Goal: Transaction & Acquisition: Purchase product/service

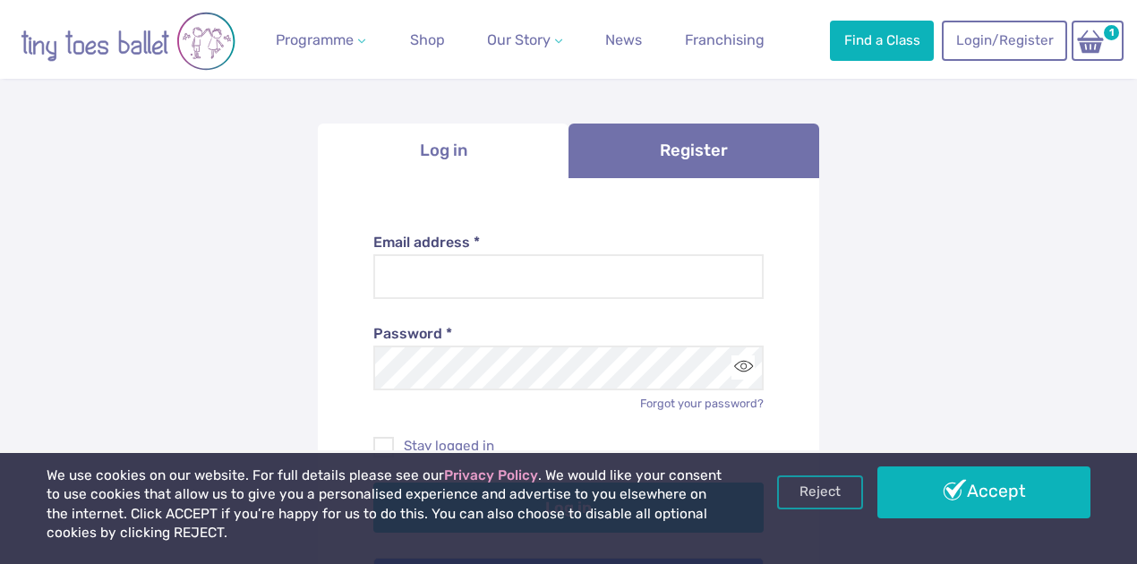
scroll to position [179, 0]
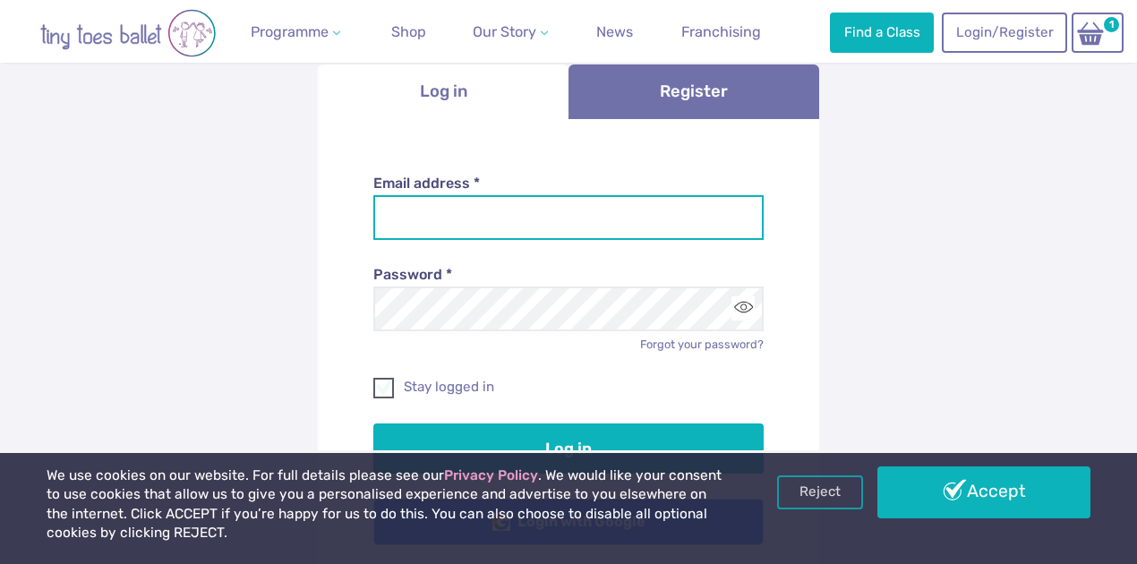
type input "**********"
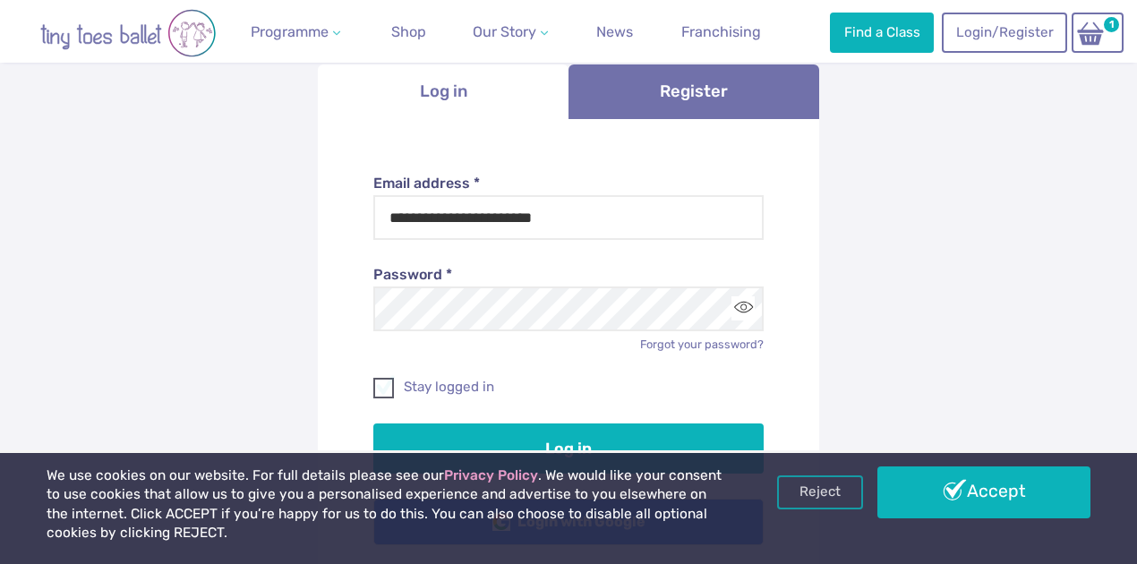
click at [388, 393] on span at bounding box center [384, 391] width 19 height 16
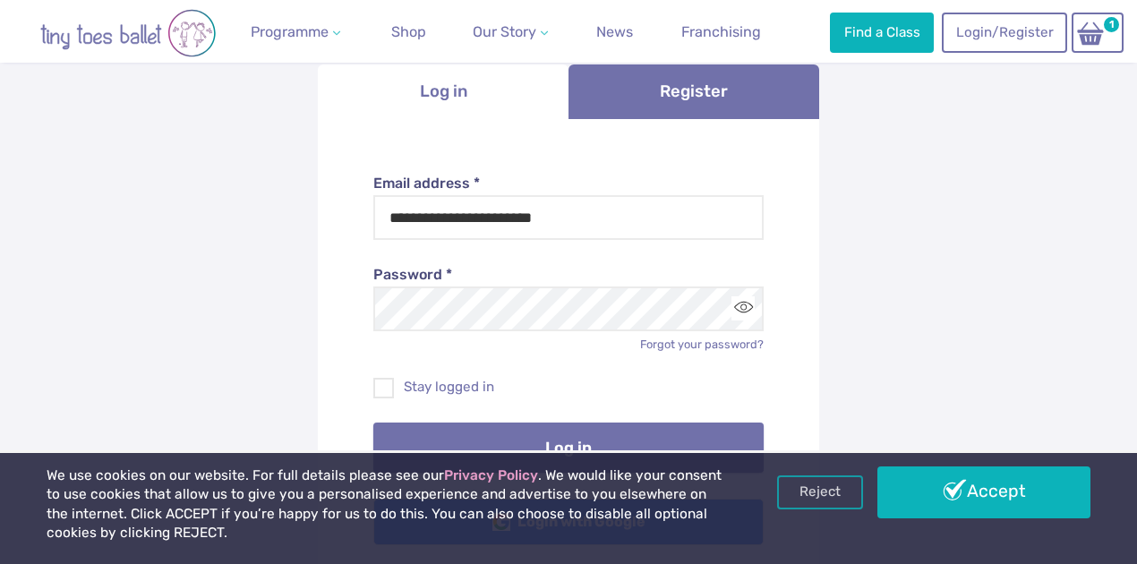
click at [505, 431] on button "Log in" at bounding box center [568, 448] width 391 height 50
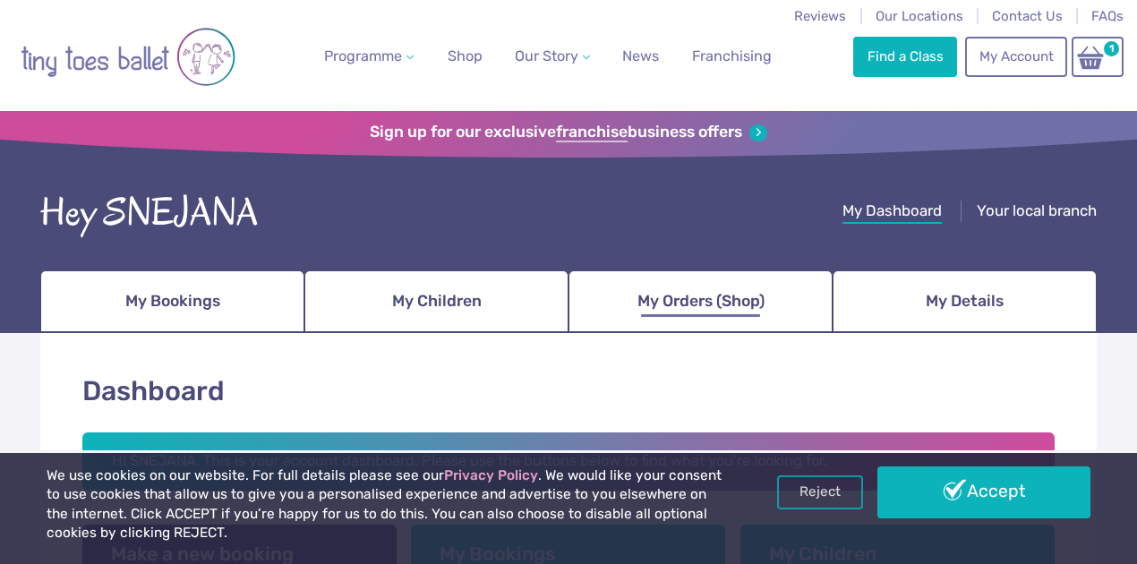
click at [765, 307] on span "My Orders (Shop)" at bounding box center [700, 301] width 127 height 31
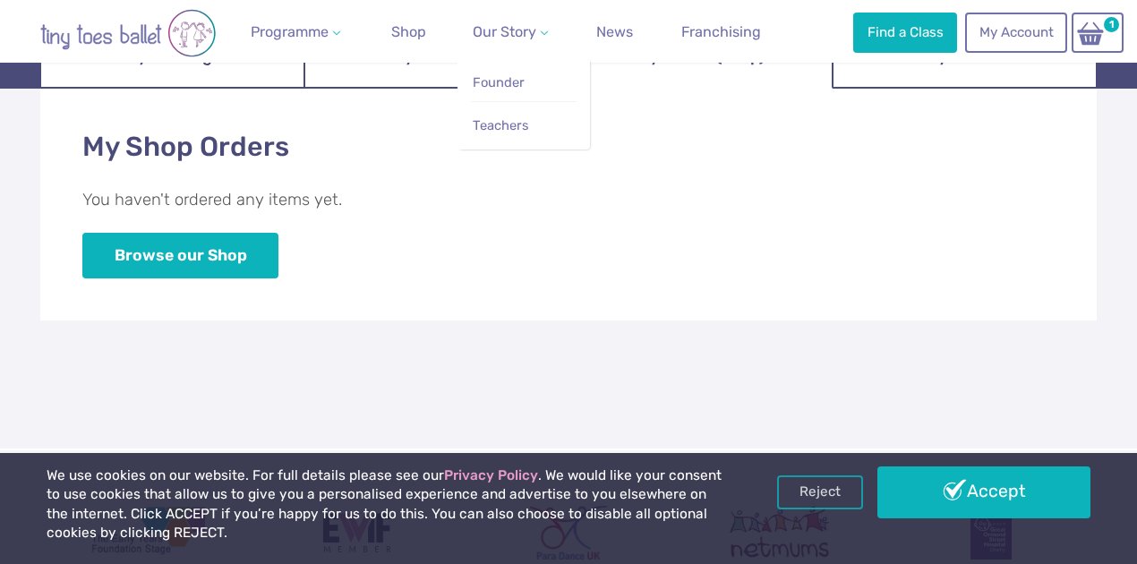
scroll to position [119, 0]
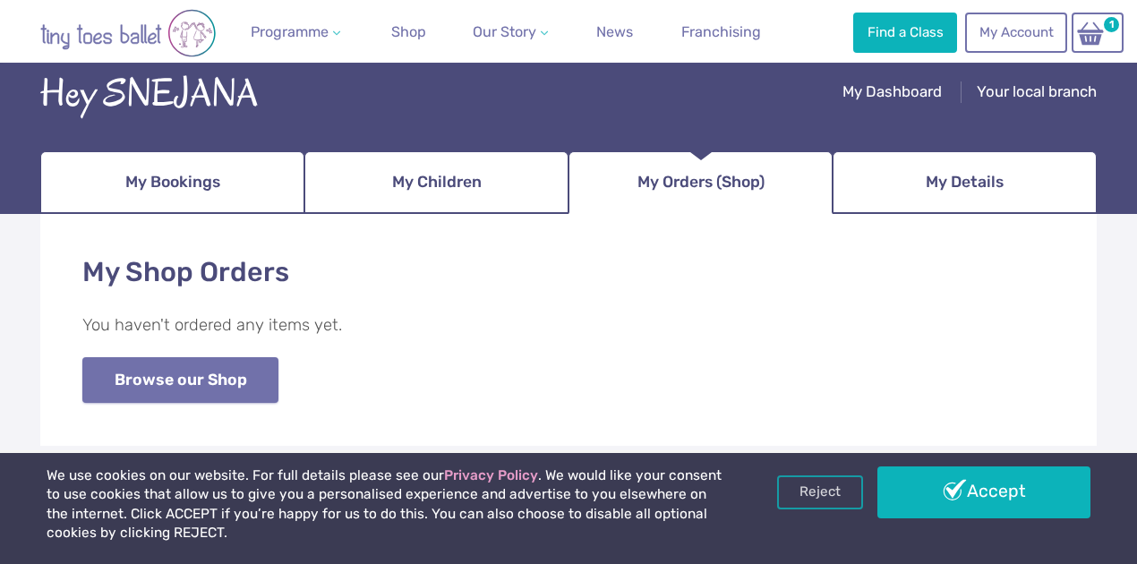
click at [161, 376] on link "Browse our Shop" at bounding box center [180, 380] width 196 height 46
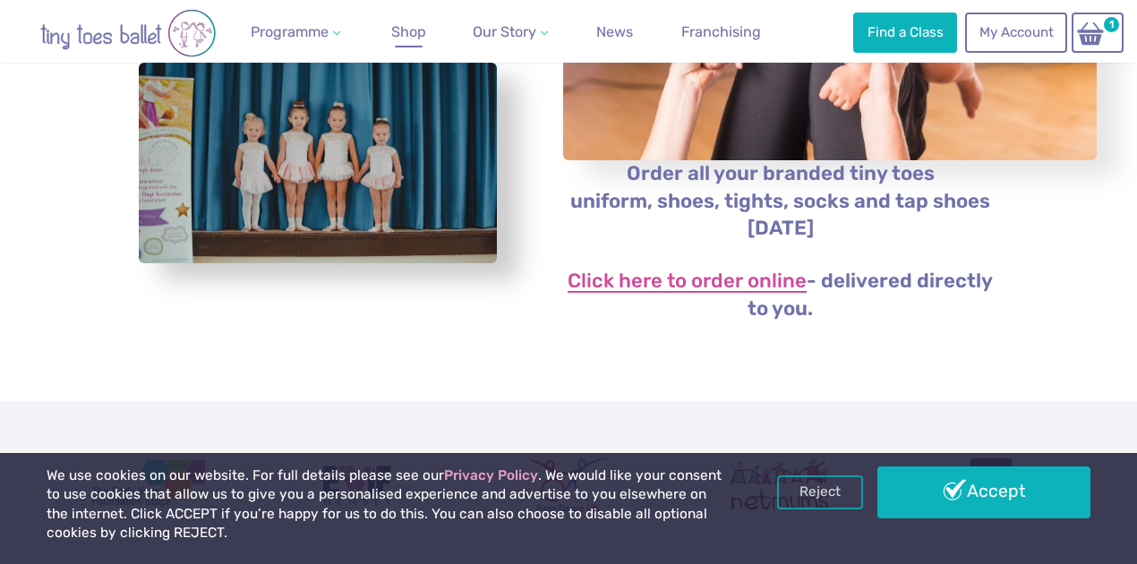
scroll to position [358, 0]
click at [655, 292] on link "Click here to order online" at bounding box center [687, 280] width 239 height 21
